Goal: Navigation & Orientation: Find specific page/section

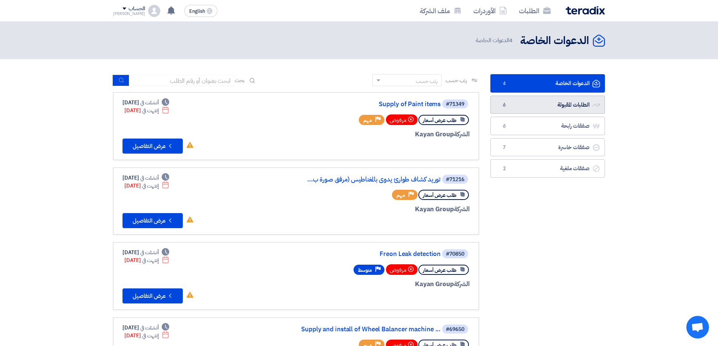
click at [565, 97] on link "الطلبات المقبولة الطلبات المقبولة 6" at bounding box center [547, 105] width 115 height 18
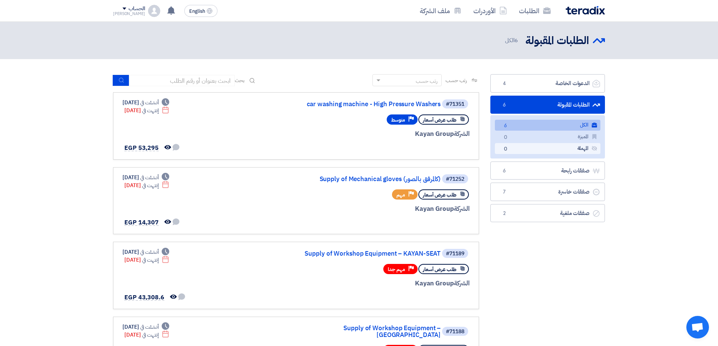
click at [557, 143] on link "المهملة المهملة 0" at bounding box center [547, 148] width 105 height 11
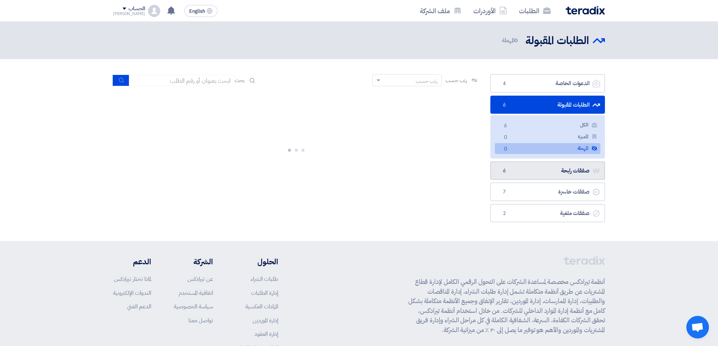
click at [549, 167] on link "صفقات رابحة صفقات رابحة 6" at bounding box center [547, 171] width 115 height 18
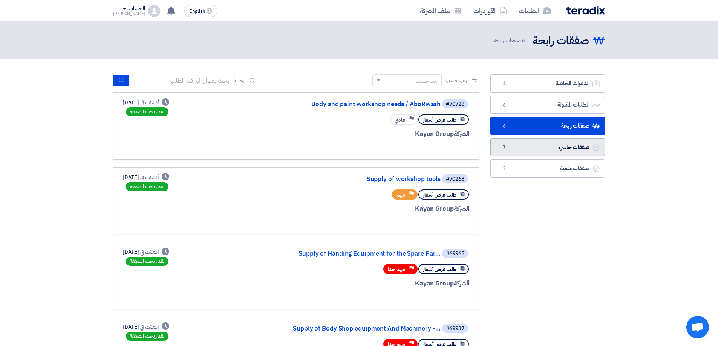
click at [574, 144] on link "صفقات خاسرة صفقات خاسرة 7" at bounding box center [547, 147] width 115 height 18
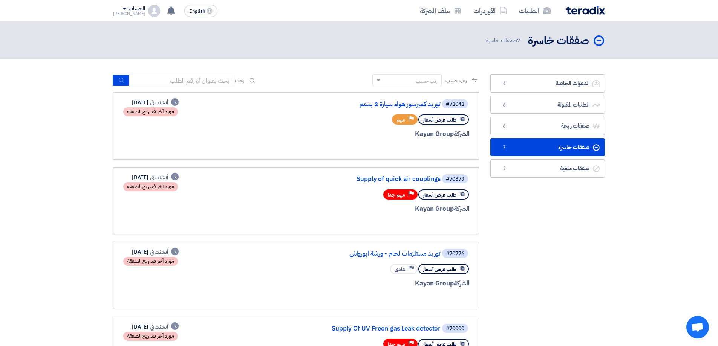
click at [102, 211] on div at bounding box center [103, 194] width 11 height 53
drag, startPoint x: 1, startPoint y: 185, endPoint x: 6, endPoint y: 185, distance: 5.7
click at [2, 185] on section "الدعوات الخاصة الدعوات الخاصة 4 الطلبات المقبولة الطلبات المقبولة 6 صفقات رابحة…" at bounding box center [359, 345] width 718 height 572
click at [264, 183] on div "#70879 Supply of quick air couplings طلب عرض أسعار Priority مهم جدا الشركة Kaya…" at bounding box center [295, 201] width 347 height 55
click at [263, 181] on div "#70879 Supply of quick air couplings طلب عرض أسعار Priority مهم جدا الشركة Kaya…" at bounding box center [295, 201] width 347 height 55
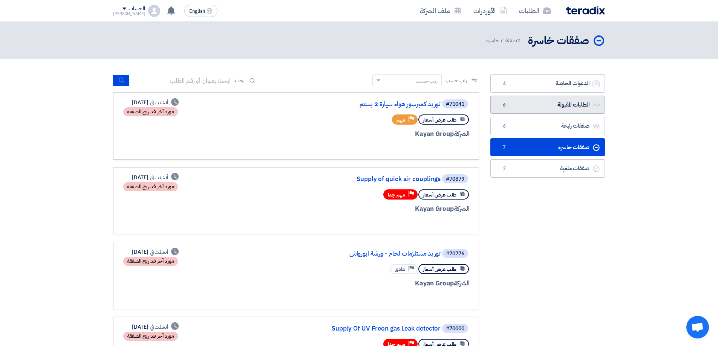
click at [588, 101] on link "الطلبات المقبولة الطلبات المقبولة 6" at bounding box center [547, 105] width 115 height 18
